Goal: Navigation & Orientation: Find specific page/section

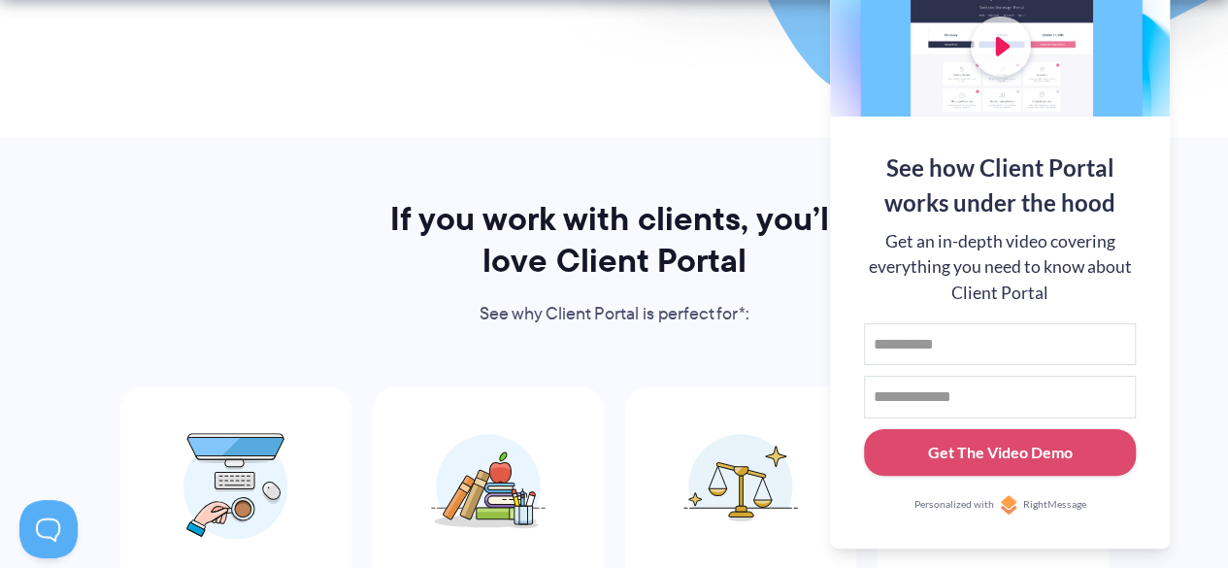
scroll to position [816, 0]
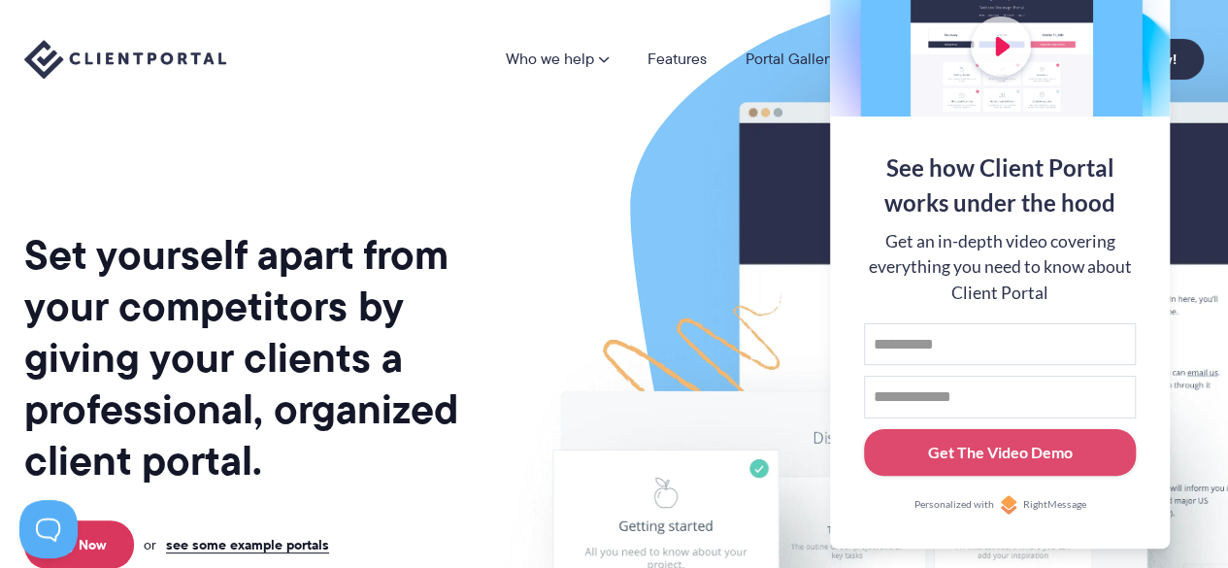
scroll to position [0, 0]
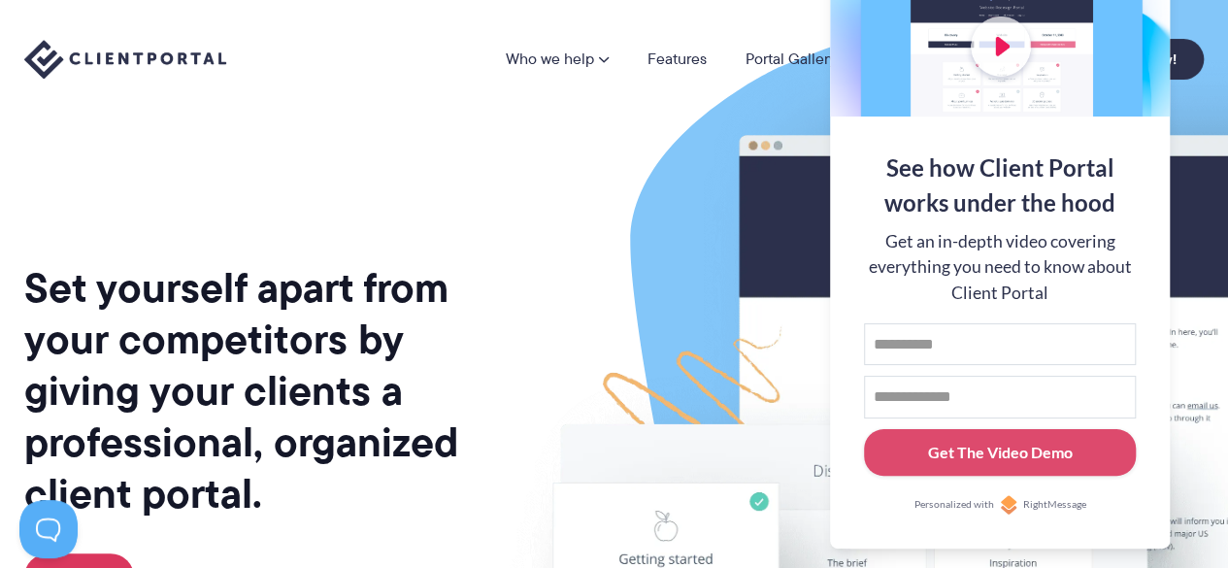
click at [682, 164] on img at bounding box center [1015, 481] width 1089 height 931
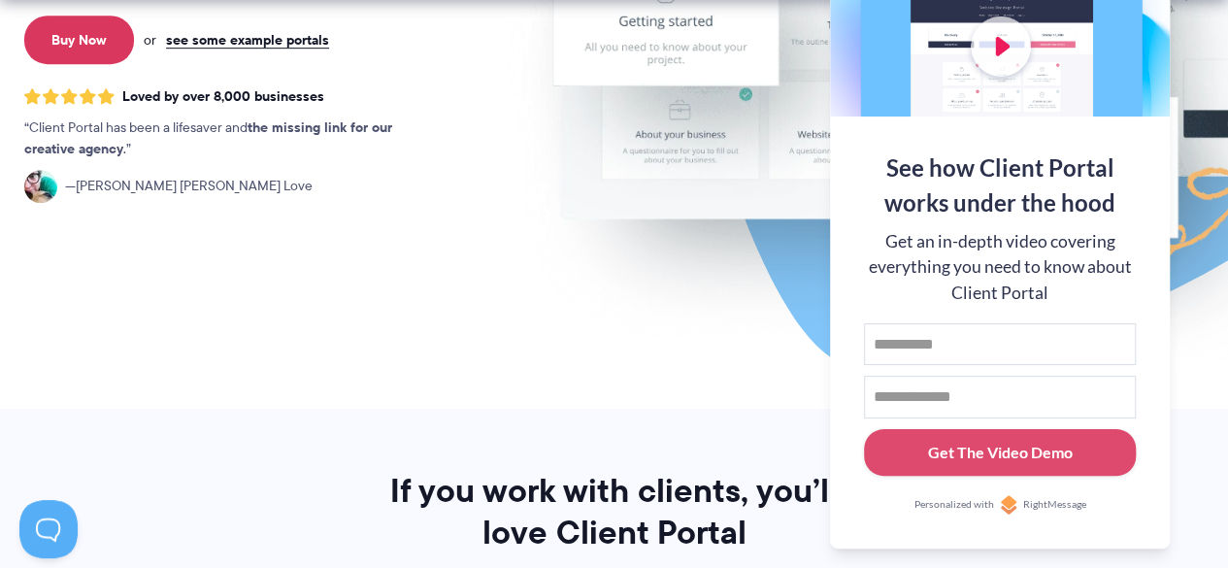
scroll to position [544, 0]
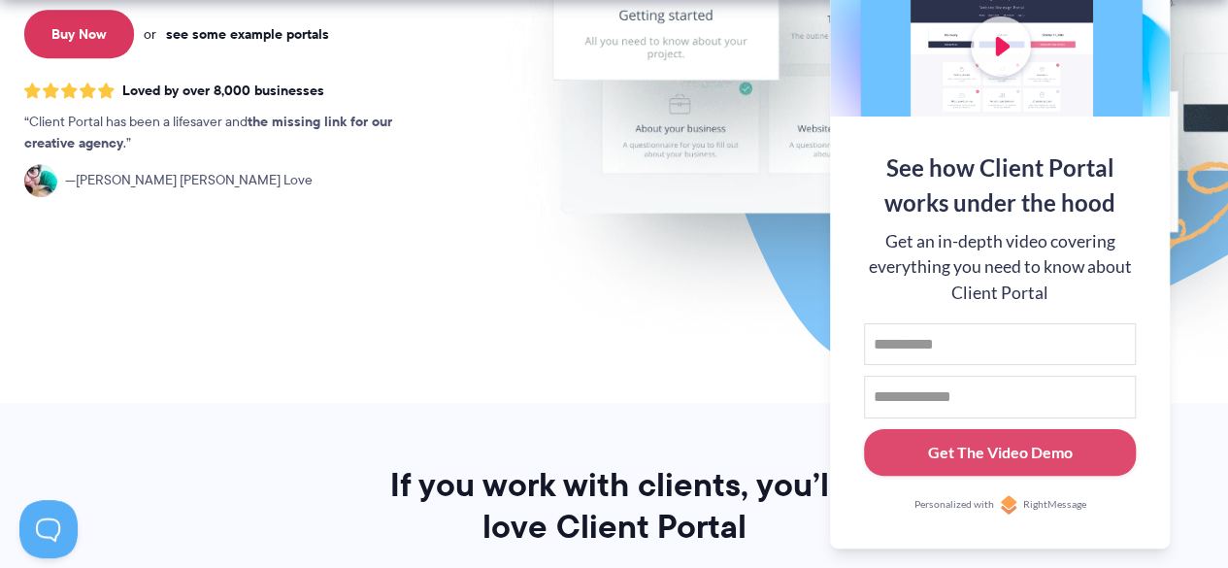
click at [248, 33] on link "see some example portals" at bounding box center [247, 33] width 163 height 17
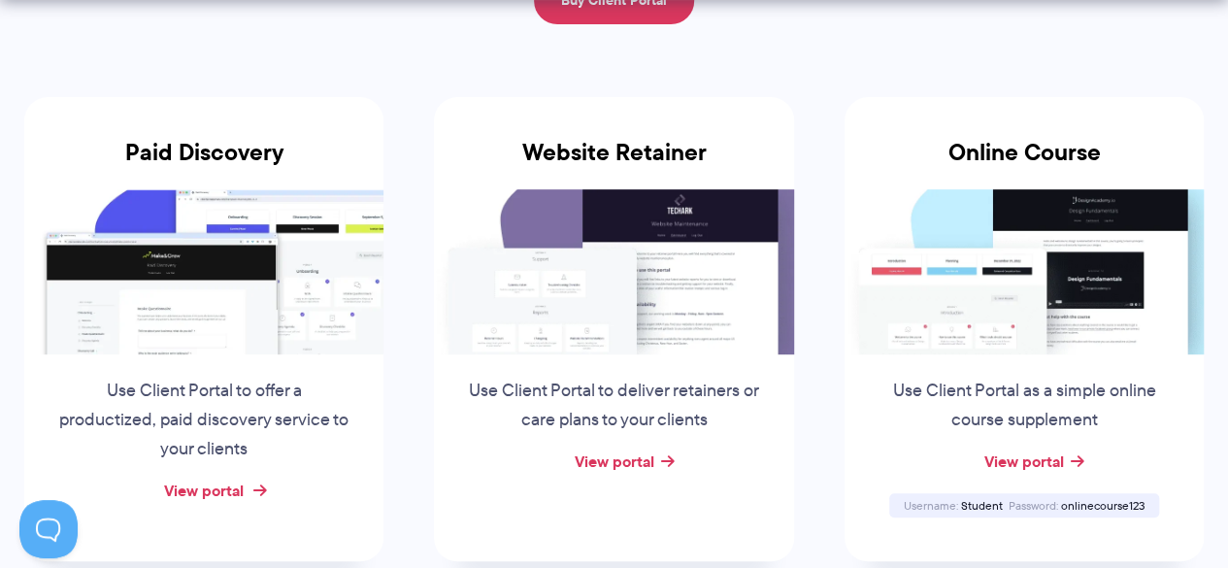
click at [226, 488] on link "View portal" at bounding box center [204, 490] width 80 height 23
